Goal: Navigation & Orientation: Find specific page/section

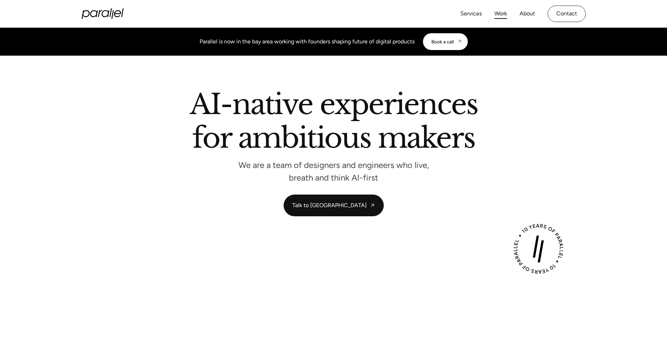
click at [504, 15] on link "Work" at bounding box center [501, 14] width 13 height 10
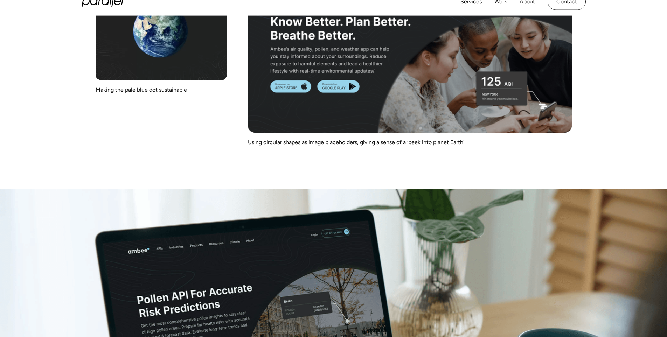
scroll to position [2659, 0]
